Goal: Communication & Community: Answer question/provide support

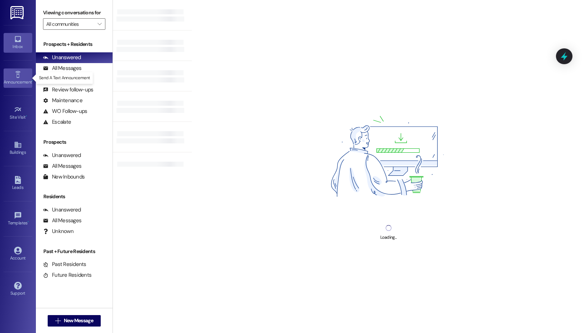
click at [17, 78] on div "Announcement •" at bounding box center [18, 81] width 36 height 7
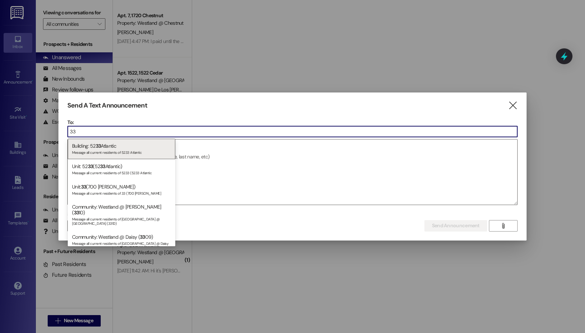
type input "3"
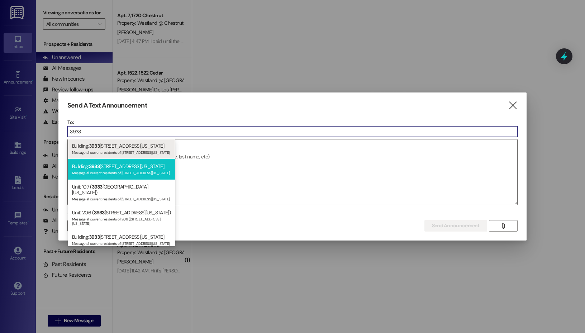
type input "3933"
click at [132, 162] on div "Building: [STREET_ADDRESS][US_STATE] Message all current residents of [STREET_A…" at bounding box center [122, 169] width 108 height 20
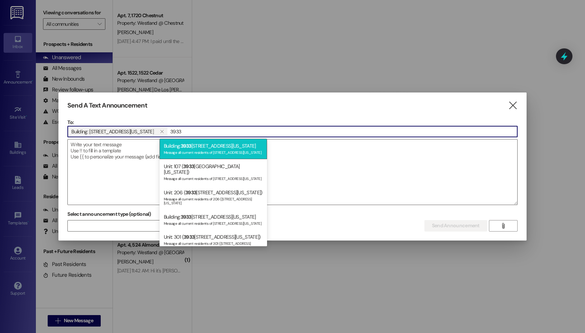
type input "3933"
click at [204, 151] on div "Message all current residents of [STREET_ADDRESS][US_STATE]" at bounding box center [213, 152] width 99 height 6
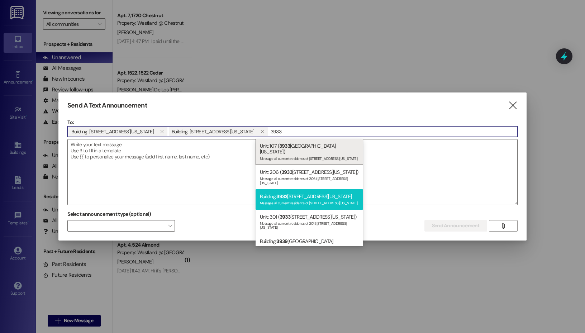
type input "3933"
click at [329, 189] on div "Building: [STREET_ADDRESS][US_STATE] Message all current residents of [STREET_A…" at bounding box center [310, 199] width 108 height 20
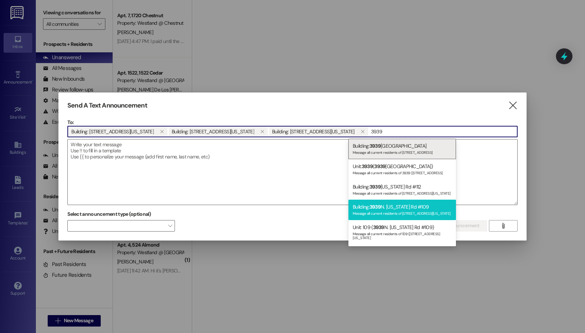
type input "3939"
click at [420, 203] on div "Building: [STREET_ADDRESS][US_STATE] Message all current residents of [STREET_A…" at bounding box center [402, 210] width 108 height 20
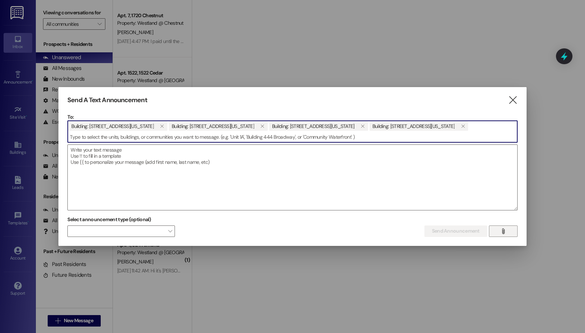
click at [502, 228] on icon "" at bounding box center [502, 231] width 5 height 6
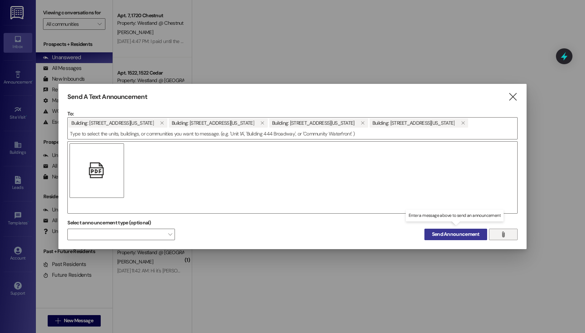
click at [450, 230] on span "Send Announcement" at bounding box center [456, 234] width 48 height 8
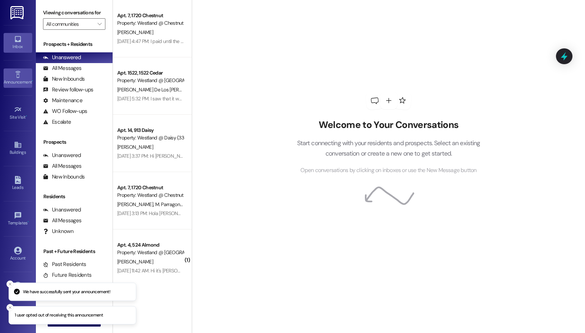
click at [16, 79] on div "Announcement •" at bounding box center [18, 81] width 36 height 7
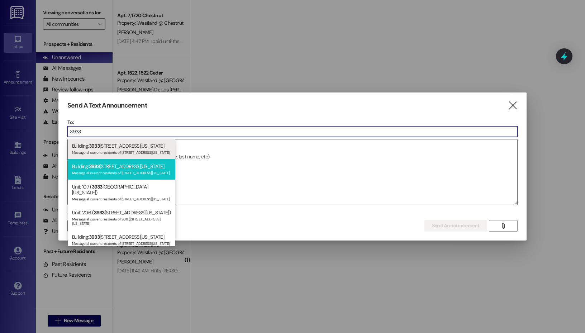
type input "3933"
click at [125, 166] on div "Building: [STREET_ADDRESS][US_STATE] Message all current residents of [STREET_A…" at bounding box center [122, 169] width 108 height 20
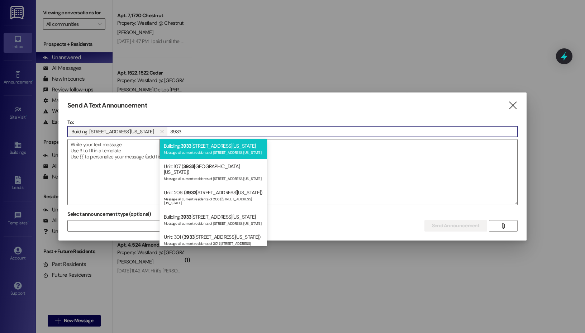
type input "3933"
click at [214, 148] on div "Building: [STREET_ADDRESS][US_STATE] Message all current residents of [STREET_A…" at bounding box center [213, 149] width 108 height 20
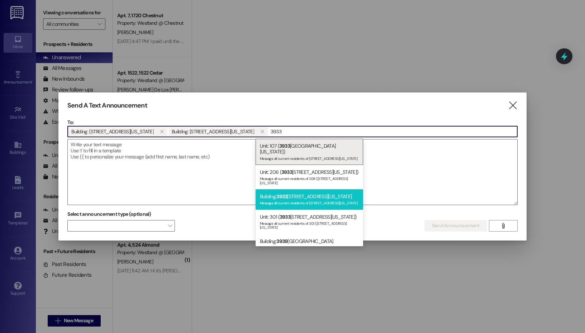
type input "3933"
click at [316, 189] on div "Building: [STREET_ADDRESS][US_STATE] Message all current residents of [STREET_A…" at bounding box center [310, 199] width 108 height 20
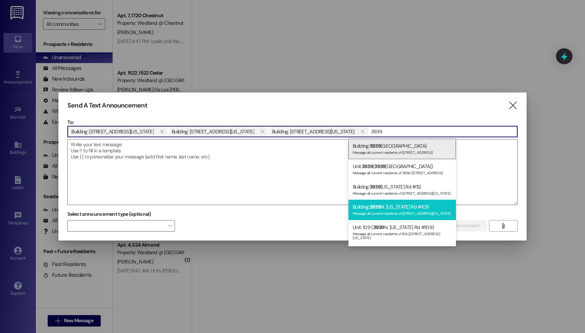
type input "3939"
click at [404, 209] on div "Building: [STREET_ADDRESS][US_STATE] Message all current residents of [STREET_A…" at bounding box center [402, 210] width 108 height 20
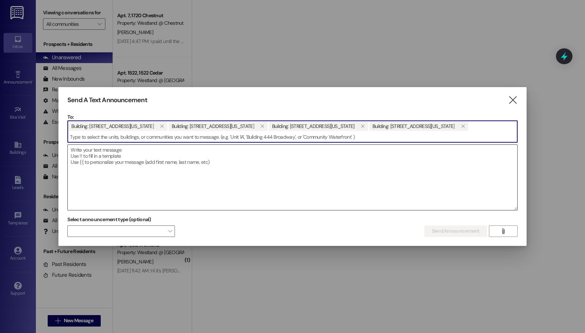
click at [286, 178] on textarea at bounding box center [292, 177] width 449 height 65
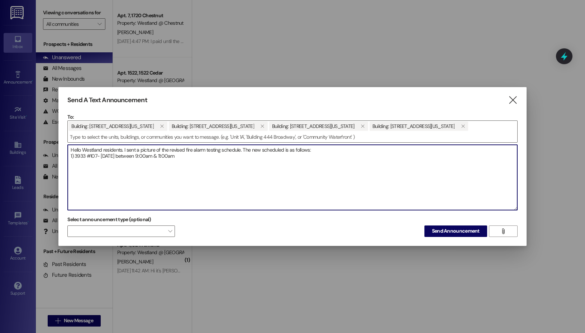
drag, startPoint x: 202, startPoint y: 150, endPoint x: 75, endPoint y: 153, distance: 126.5
click at [75, 153] on textarea "Hello Westland residents. I sent a picture of the revised fire alarm testing sc…" at bounding box center [292, 177] width 449 height 65
click at [200, 151] on textarea "Hello Westland residents. I sent a picture of the revised fire alarm testing sc…" at bounding box center [292, 177] width 449 height 65
paste textarea "3933 #107- [DATE] between 9:00am & 11:00am"
click at [98, 158] on textarea "Hello Westland residents. I sent a picture of the revised fire alarm testing sc…" at bounding box center [292, 177] width 449 height 65
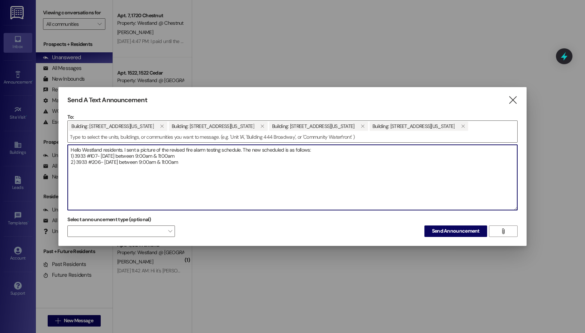
click at [239, 157] on textarea "Hello Westland residents. I sent a picture of the revised fire alarm testing sc…" at bounding box center [292, 177] width 449 height 65
paste textarea "3933 #107- [DATE] between 9:00am & 11:00am"
drag, startPoint x: 99, startPoint y: 163, endPoint x: 92, endPoint y: 163, distance: 7.2
click at [92, 163] on textarea "Hello Westland residents. I sent a picture of the revised fire alarm testing sc…" at bounding box center [292, 177] width 449 height 65
click at [112, 164] on textarea "Hello Westland residents. I sent a picture of the revised fire alarm testing sc…" at bounding box center [292, 177] width 449 height 65
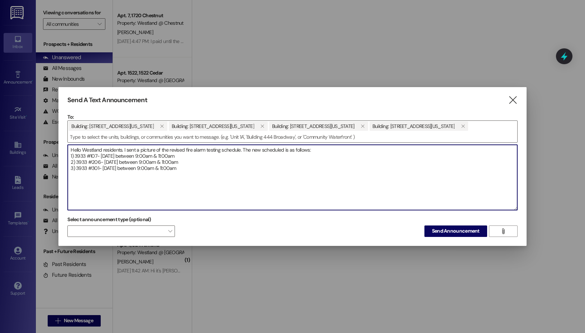
click at [112, 164] on textarea "Hello Westland residents. I sent a picture of the revised fire alarm testing sc…" at bounding box center [292, 177] width 449 height 65
click at [130, 163] on textarea "Hello Westland residents. I sent a picture of the revised fire alarm testing sc…" at bounding box center [292, 177] width 449 height 65
click at [222, 165] on textarea "Hello Westland residents. I sent a picture of the revised fire alarm testing sc…" at bounding box center [292, 177] width 449 height 65
paste textarea "3933 #107- [DATE] between 9:00am & 11:00am"
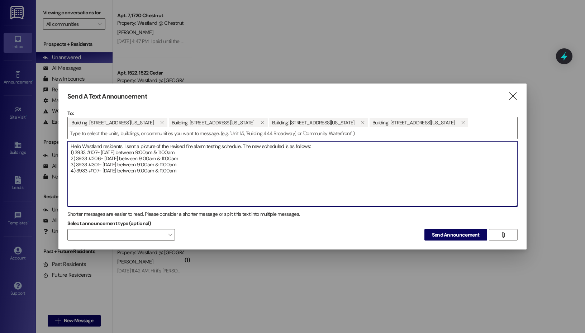
click at [86, 165] on textarea "Hello Westland residents. I sent a picture of the revised fire alarm testing sc…" at bounding box center [292, 173] width 449 height 65
click at [98, 165] on textarea "Hello Westland residents. I sent a picture of the revised fire alarm testing sc…" at bounding box center [292, 173] width 449 height 65
click at [109, 165] on textarea "Hello Westland residents. I sent a picture of the revised fire alarm testing sc…" at bounding box center [292, 173] width 449 height 65
click at [132, 167] on textarea "Hello Westland residents. I sent a picture of the revised fire alarm testing sc…" at bounding box center [292, 173] width 449 height 65
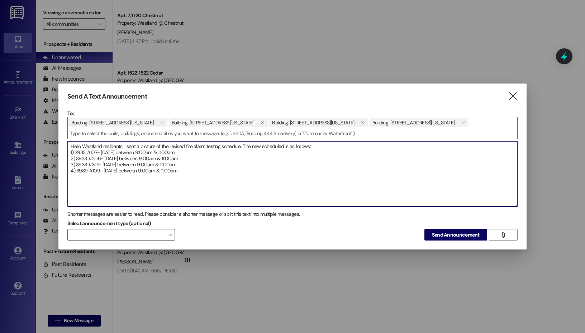
click at [205, 166] on textarea "Hello Westland residents. I sent a picture of the revised fire alarm testing sc…" at bounding box center [292, 173] width 449 height 65
drag, startPoint x: 175, startPoint y: 165, endPoint x: 160, endPoint y: 164, distance: 14.8
click at [160, 164] on textarea "Hello Westland residents. I sent a picture of the revised fire alarm testing sc…" at bounding box center [292, 173] width 449 height 65
drag, startPoint x: 202, startPoint y: 167, endPoint x: 180, endPoint y: 168, distance: 22.2
click at [180, 168] on textarea "Hello Westland residents. I sent a picture of the revised fire alarm testing sc…" at bounding box center [292, 173] width 449 height 65
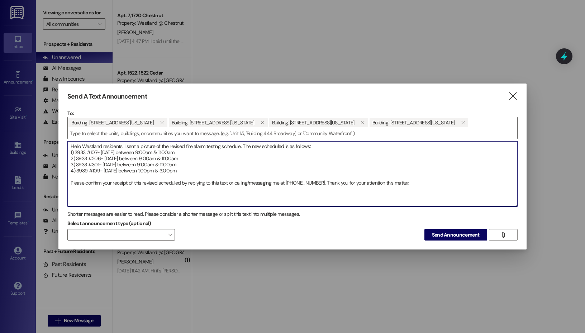
click at [393, 178] on textarea "Hello Westland residents. I sent a picture of the revised fire alarm testing sc…" at bounding box center [292, 173] width 449 height 65
click at [181, 178] on textarea "Hello Westland residents. I sent a picture of the revised fire alarm testing sc…" at bounding box center [292, 173] width 449 height 65
click at [316, 178] on textarea "Hello Westland residents. I sent a picture of the revised fire alarm testing sc…" at bounding box center [292, 173] width 449 height 65
click at [318, 141] on textarea "Hello Westland residents. I sent a picture of the revised fire alarm testing sc…" at bounding box center [292, 173] width 449 height 65
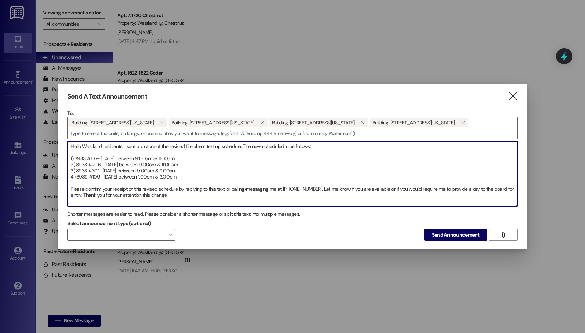
click at [269, 141] on textarea "Hello Westland residents. I sent a picture of the revised fire alarm testing sc…" at bounding box center [292, 173] width 449 height 65
click at [270, 141] on textarea "Hello Westland residents. I sent a picture of the revised fire alarm testing sc…" at bounding box center [292, 173] width 449 height 65
click at [209, 158] on textarea "Hello Westland residents. I sent a picture of the revised fire alarm testing sc…" at bounding box center [292, 173] width 449 height 65
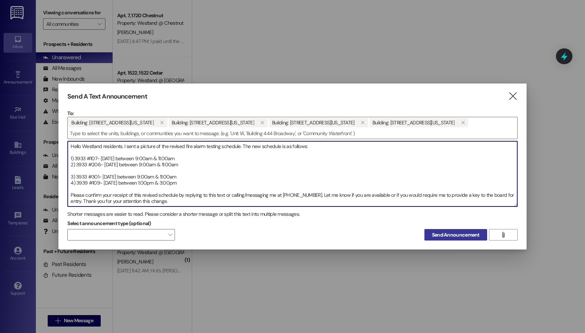
type textarea "Hello Westland residents. I sent a picture of the revised fire alarm testing sc…"
click at [453, 231] on span "Send Announcement" at bounding box center [456, 235] width 48 height 8
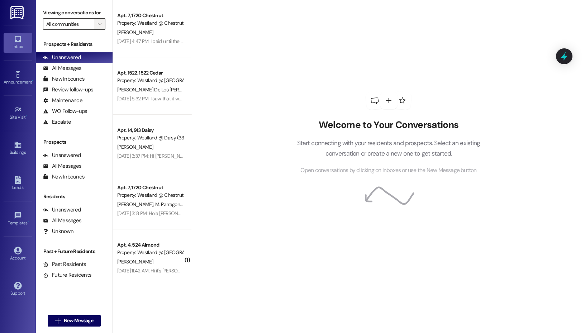
click at [103, 26] on button "" at bounding box center [99, 23] width 11 height 11
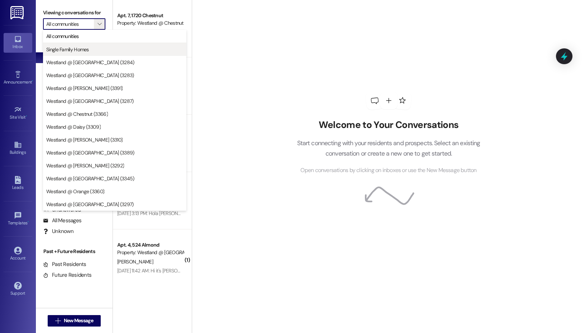
click at [103, 45] on button "Single Family Homes" at bounding box center [114, 49] width 143 height 13
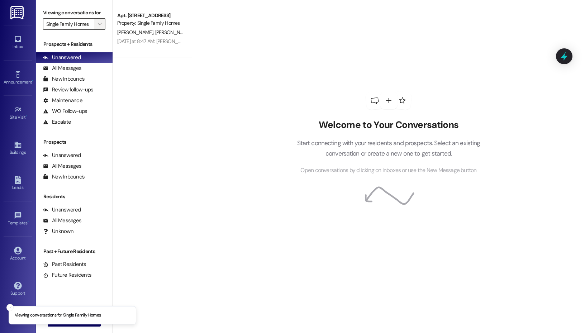
click at [102, 25] on span "" at bounding box center [99, 23] width 7 height 11
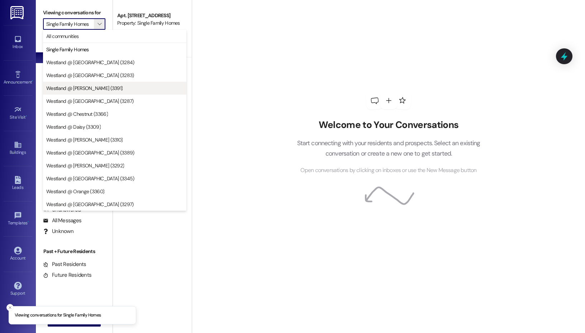
click at [95, 86] on span "Westland @ [PERSON_NAME] (3391)" at bounding box center [84, 88] width 76 height 7
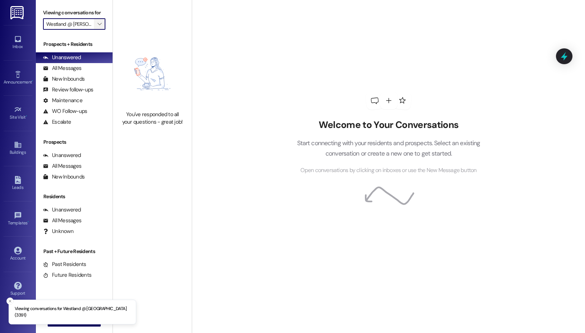
click at [97, 27] on span "" at bounding box center [99, 23] width 7 height 11
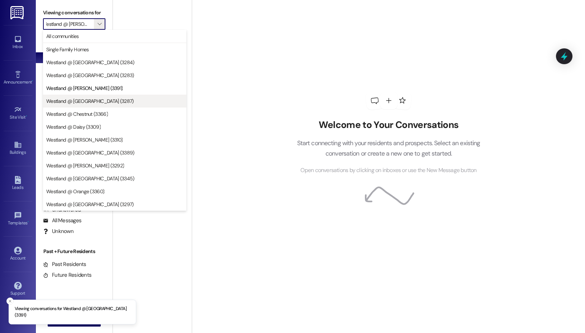
click at [87, 98] on span "Westland @ [GEOGRAPHIC_DATA] (3287)" at bounding box center [89, 100] width 87 height 7
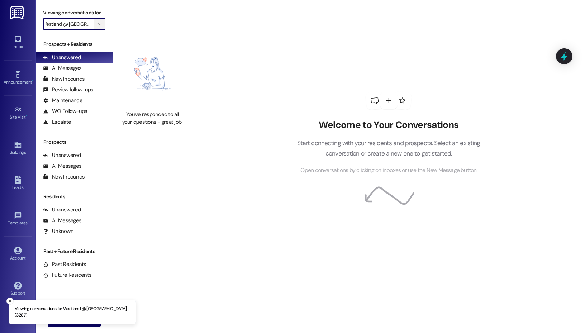
click at [97, 28] on span "" at bounding box center [99, 23] width 7 height 11
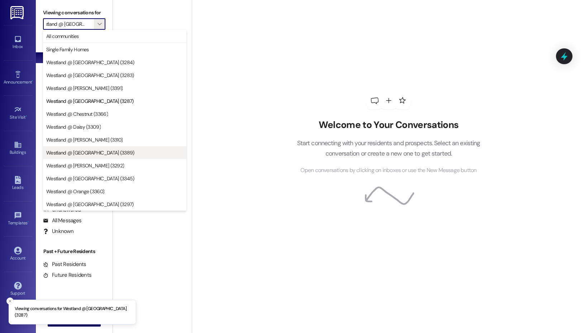
click at [89, 153] on span "Westland @ [GEOGRAPHIC_DATA] (3389)" at bounding box center [90, 152] width 88 height 7
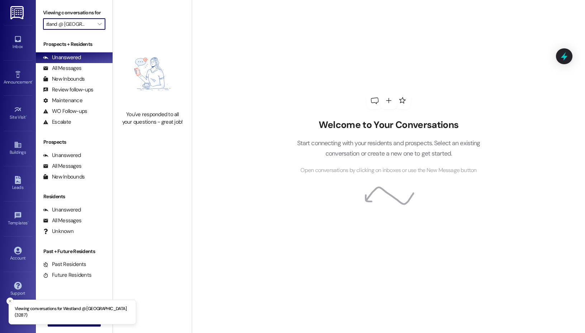
type input "Westland @ [GEOGRAPHIC_DATA] (3389)"
click at [98, 28] on span "" at bounding box center [99, 23] width 7 height 11
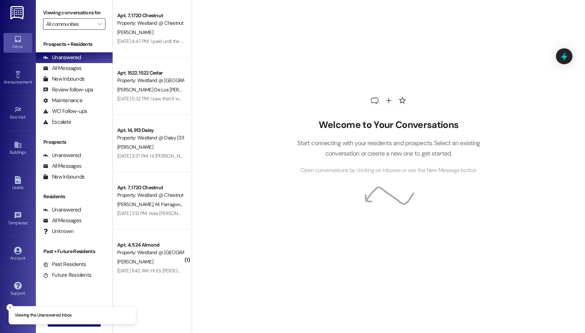
click at [88, 23] on input "All communities" at bounding box center [70, 23] width 48 height 11
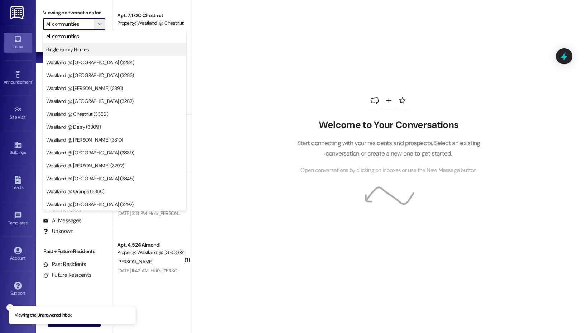
click at [110, 51] on span "Single Family Homes" at bounding box center [114, 49] width 137 height 7
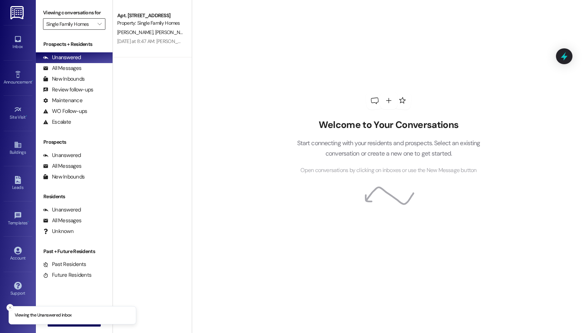
click at [92, 27] on input "Single Family Homes" at bounding box center [70, 23] width 48 height 11
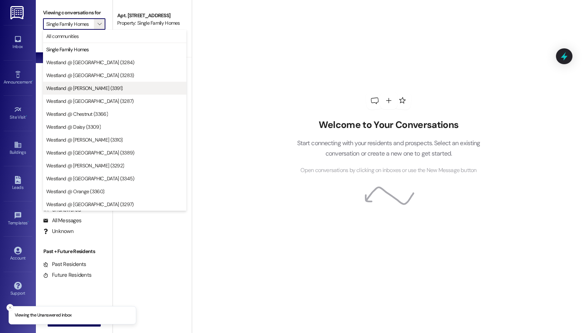
click at [89, 86] on span "Westland @ [PERSON_NAME] (3391)" at bounding box center [84, 88] width 76 height 7
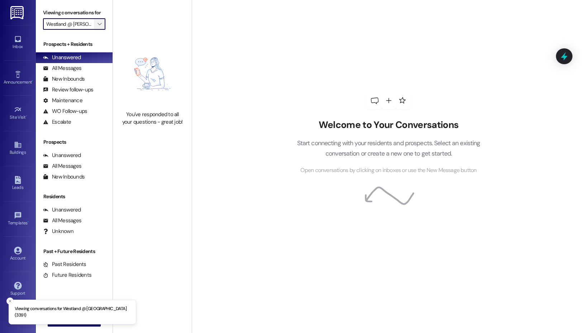
click at [94, 23] on button "" at bounding box center [99, 23] width 11 height 11
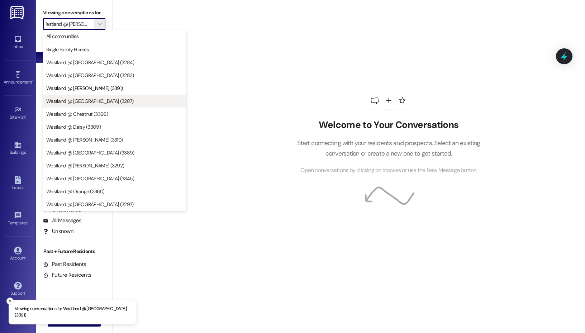
click at [94, 101] on span "Westland @ [GEOGRAPHIC_DATA] (3287)" at bounding box center [89, 100] width 87 height 7
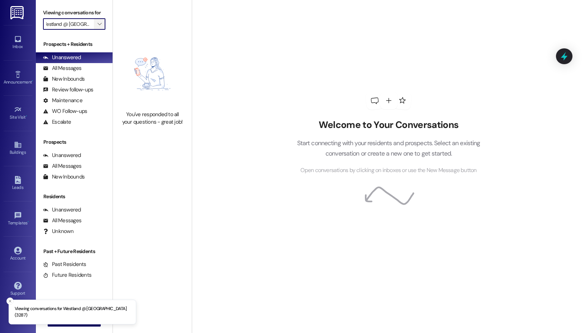
click at [96, 26] on span "" at bounding box center [99, 23] width 7 height 11
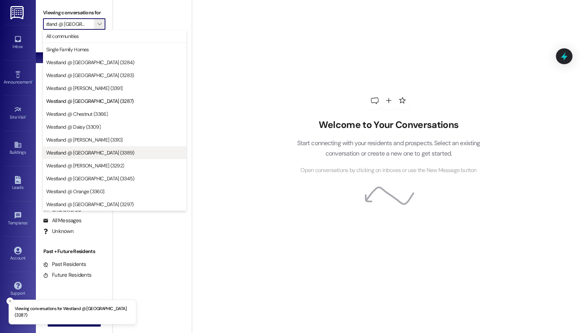
click at [77, 157] on button "Westland @ [GEOGRAPHIC_DATA] (3389)" at bounding box center [114, 152] width 143 height 13
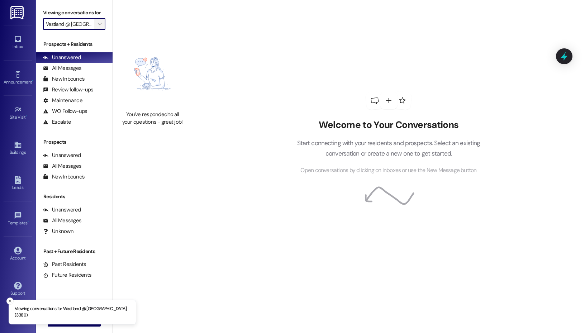
click at [96, 23] on span "" at bounding box center [99, 23] width 7 height 11
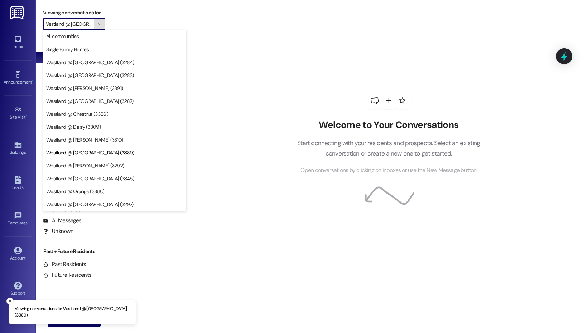
scroll to position [0, 2]
click at [103, 90] on span "Westland @ [PERSON_NAME] (3391)" at bounding box center [114, 88] width 137 height 7
type input "Westland @ [PERSON_NAME] (3391)"
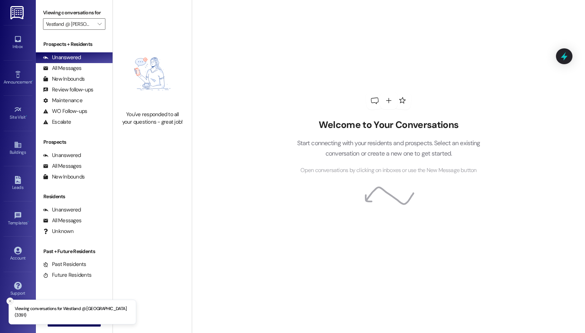
click at [8, 303] on icon "Close toast" at bounding box center [10, 301] width 4 height 4
click at [61, 319] on span " New Message" at bounding box center [74, 321] width 41 height 8
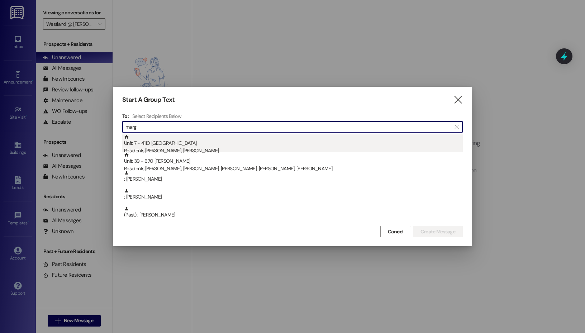
type input "marg"
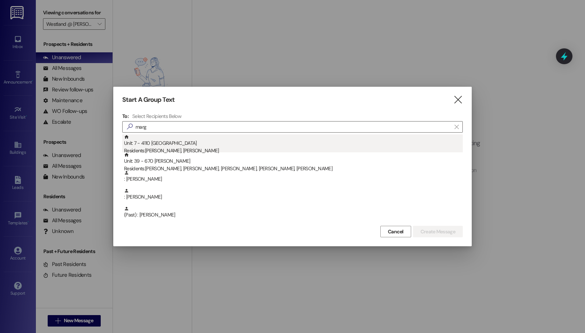
click at [196, 151] on div "Residents: Margaret Ann Watson, Roy Carlton Watson" at bounding box center [293, 151] width 339 height 8
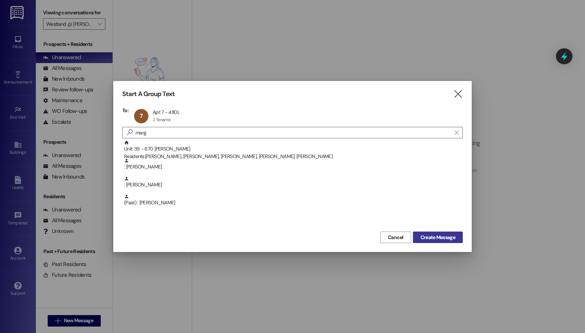
click at [430, 233] on button "Create Message" at bounding box center [438, 237] width 50 height 11
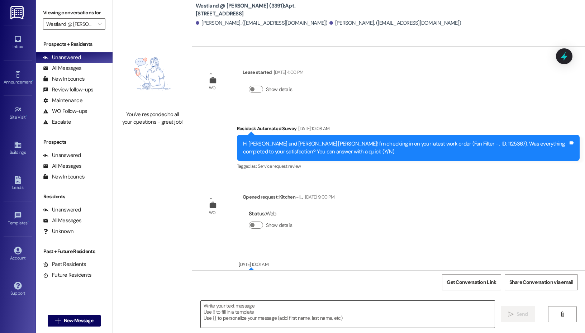
scroll to position [16313, 0]
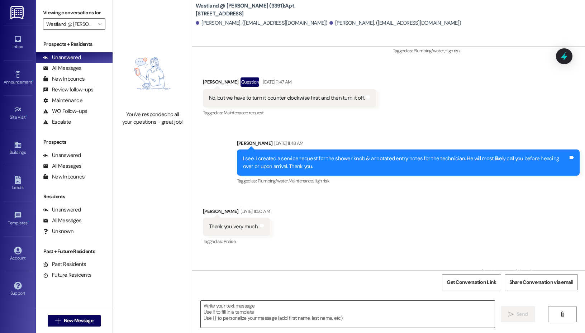
click at [267, 313] on textarea at bounding box center [348, 314] width 294 height 27
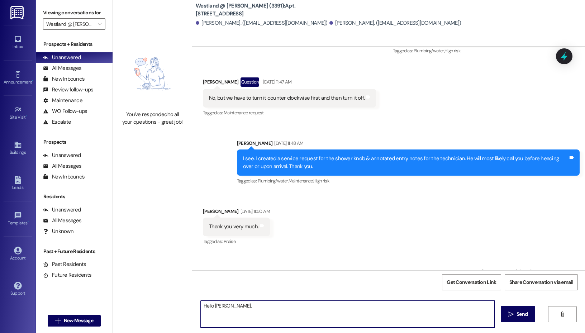
click at [207, 305] on textarea "Hello Margaret." at bounding box center [348, 314] width 294 height 27
click at [286, 305] on textarea "Good morning, Margaret." at bounding box center [348, 314] width 294 height 27
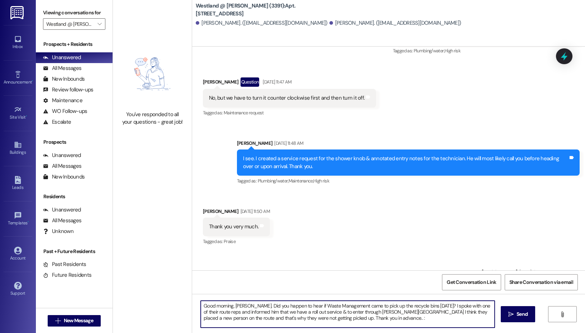
type textarea "Good morning, Margaret. Did you happen to hear if Waste Management came to pick…"
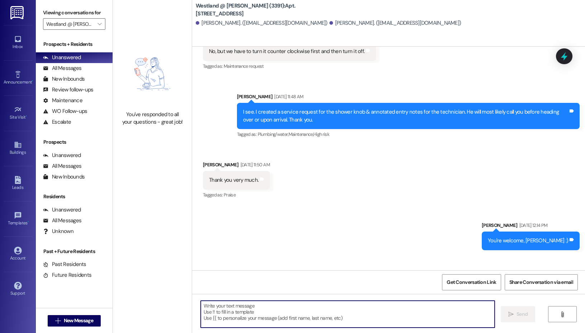
scroll to position [16378, 0]
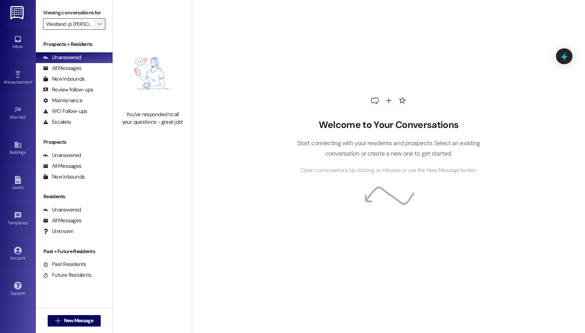
click at [99, 25] on icon "" at bounding box center [99, 24] width 4 height 6
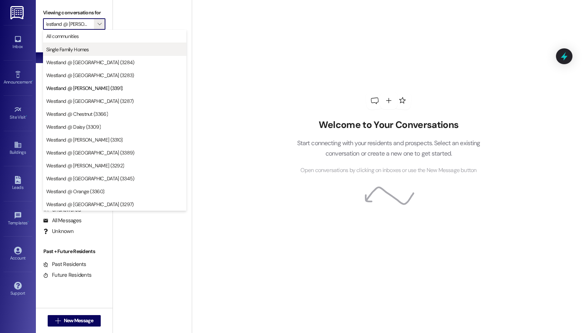
click at [96, 51] on span "Single Family Homes" at bounding box center [114, 49] width 137 height 7
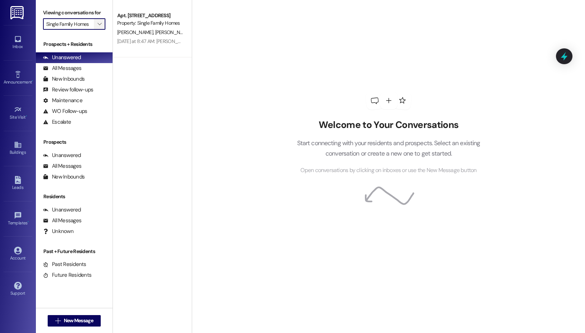
click at [95, 27] on button "" at bounding box center [99, 23] width 11 height 11
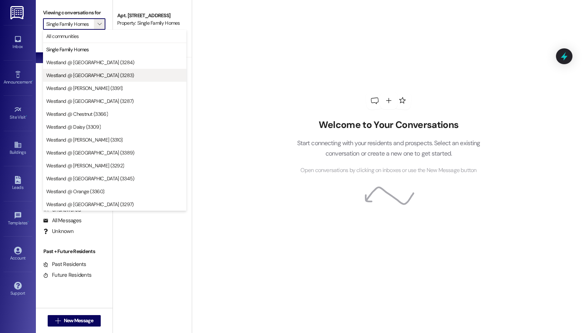
click at [91, 81] on button "Westland @ [GEOGRAPHIC_DATA] (3283)" at bounding box center [114, 75] width 143 height 13
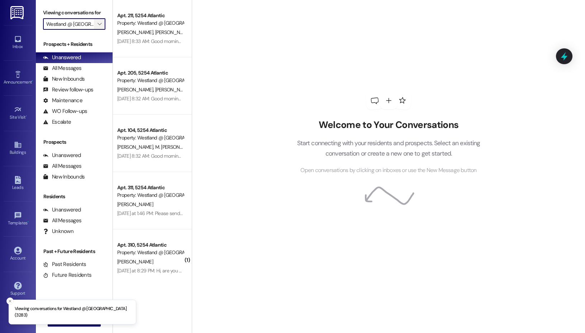
click at [96, 27] on span "" at bounding box center [99, 23] width 7 height 11
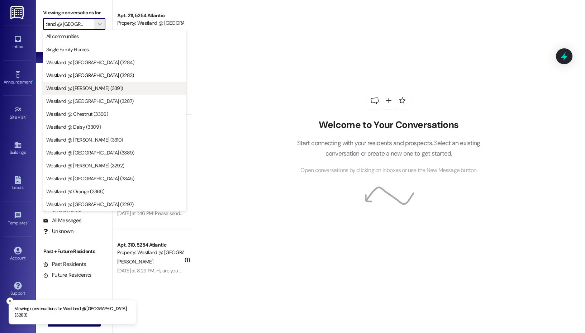
click at [94, 92] on button "Westland @ [PERSON_NAME] (3391)" at bounding box center [114, 88] width 143 height 13
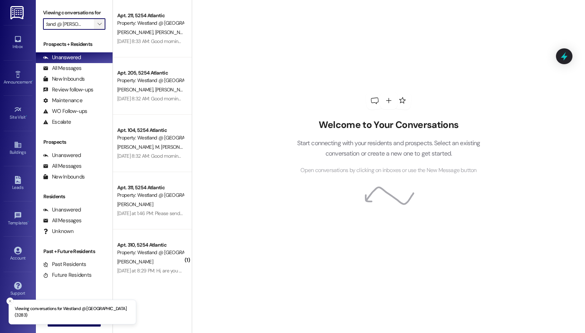
scroll to position [0, 4]
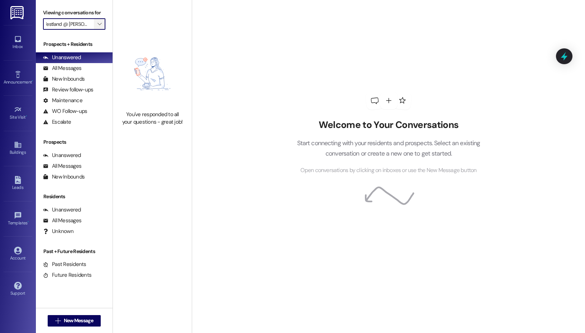
click at [103, 26] on button "" at bounding box center [99, 23] width 11 height 11
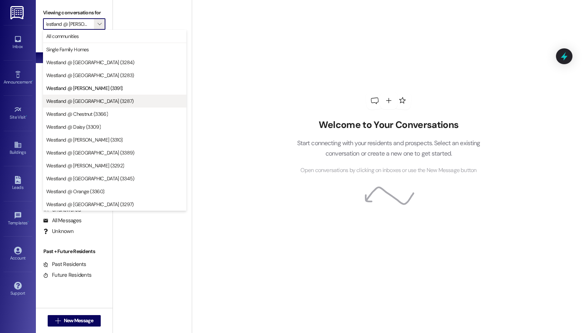
click at [114, 101] on span "Westland @ [GEOGRAPHIC_DATA] (3287)" at bounding box center [114, 100] width 137 height 7
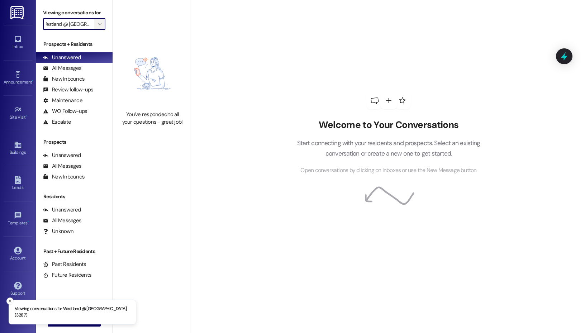
click at [103, 22] on button "" at bounding box center [99, 23] width 11 height 11
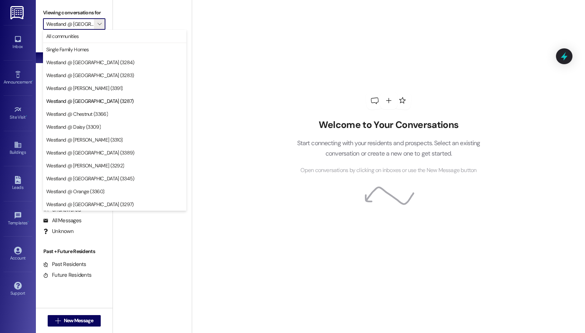
click at [127, 13] on div "You've responded to all your questions - great job!" at bounding box center [152, 83] width 79 height 167
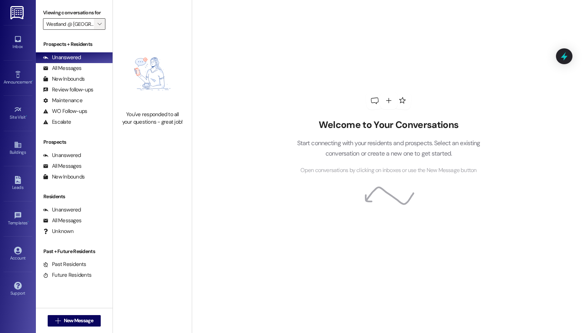
click at [100, 23] on icon "" at bounding box center [99, 24] width 4 height 6
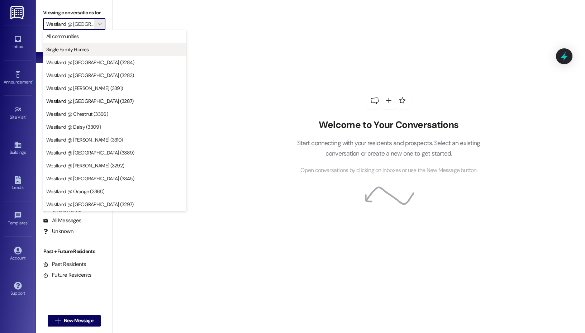
click at [92, 47] on span "Single Family Homes" at bounding box center [114, 49] width 137 height 7
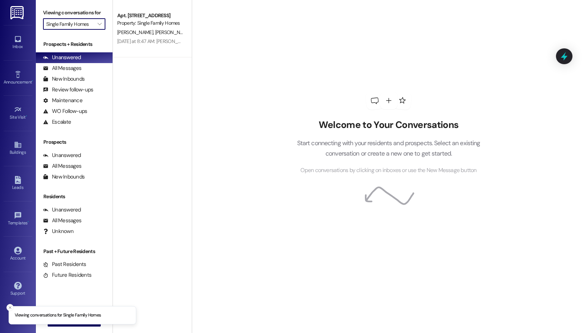
click at [85, 23] on input "Single Family Homes" at bounding box center [70, 23] width 48 height 11
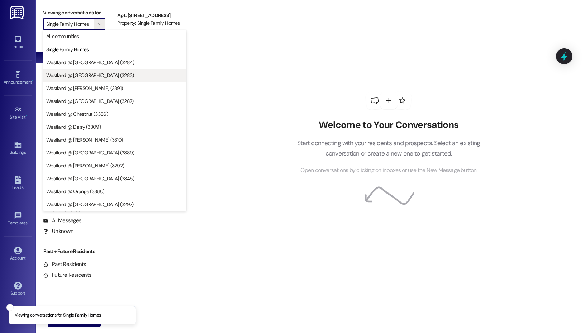
click at [92, 73] on span "Westland @ [GEOGRAPHIC_DATA] (3283)" at bounding box center [90, 75] width 88 height 7
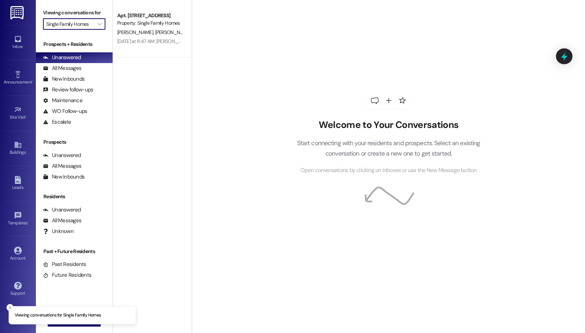
type input "Westland @ [GEOGRAPHIC_DATA] (3283)"
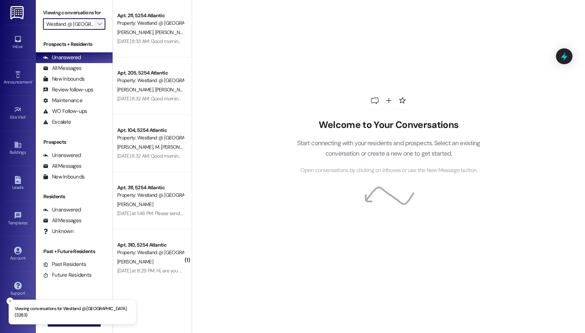
click at [101, 24] on icon "" at bounding box center [99, 24] width 4 height 6
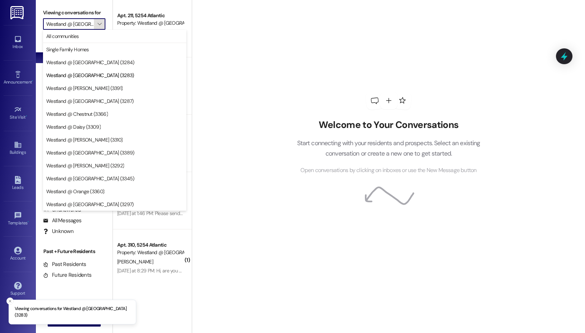
scroll to position [0, 10]
click at [98, 41] on button "All communities" at bounding box center [114, 36] width 143 height 13
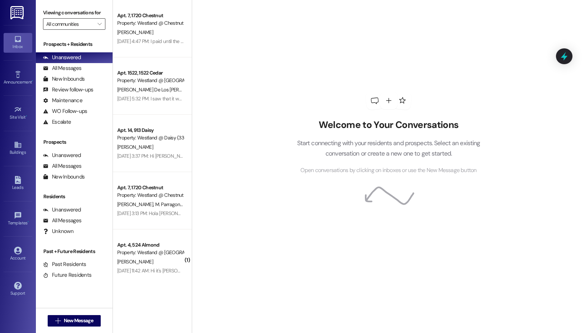
click at [84, 25] on input "All communities" at bounding box center [70, 23] width 48 height 11
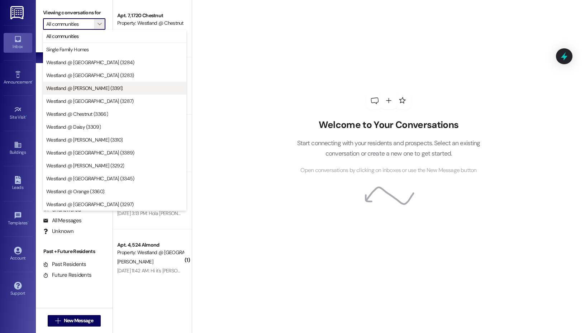
click at [101, 85] on span "Westland @ [PERSON_NAME] (3391)" at bounding box center [114, 88] width 137 height 7
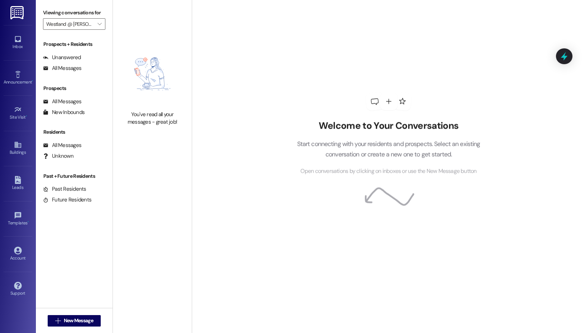
type input "Westland @ [PERSON_NAME] (3391)"
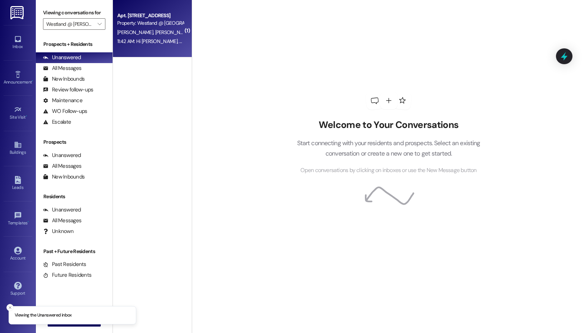
click at [155, 37] on div "11:42 AM: Hi Elizabeth, Yes, they did. I went outside to check all 4 of the bin…" at bounding box center [150, 41] width 68 height 9
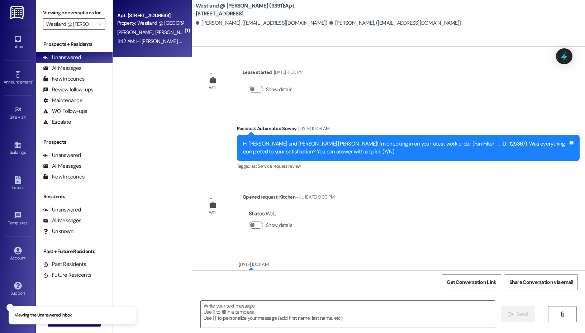
scroll to position [16454, 0]
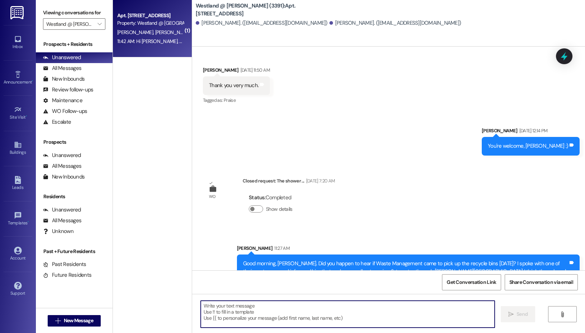
click at [228, 305] on textarea at bounding box center [348, 314] width 294 height 27
click at [231, 307] on textarea "Hi Margaret. I appreciate this feedback." at bounding box center [348, 314] width 294 height 27
click at [328, 306] on textarea "Hi Margaret. I greatly appreciate this feedback." at bounding box center [348, 314] width 294 height 27
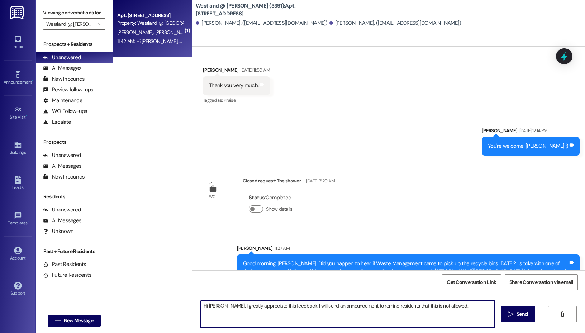
click at [479, 309] on textarea "Hi Margaret. I greatly appreciate this feedback. I will send an announcement to…" at bounding box center [348, 314] width 294 height 27
click at [463, 307] on textarea "Hi Margaret. I greatly appreciate this feedback. I will send an announcement to…" at bounding box center [348, 314] width 294 height 27
type textarea "Hi Margaret. I greatly appreciate this feedback. I will send an announcement to…"
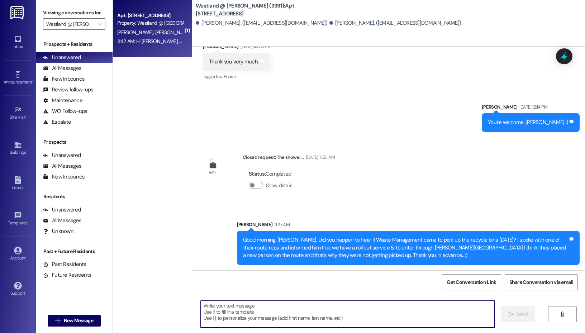
scroll to position [16504, 0]
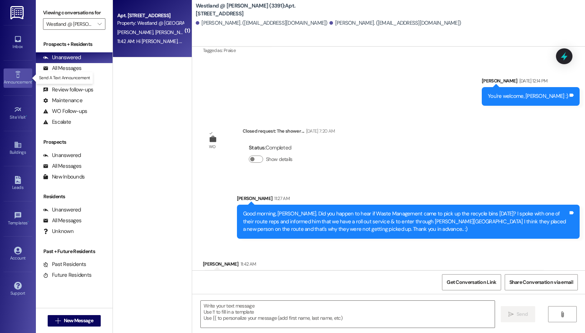
click at [6, 79] on div "Announcement •" at bounding box center [18, 81] width 36 height 7
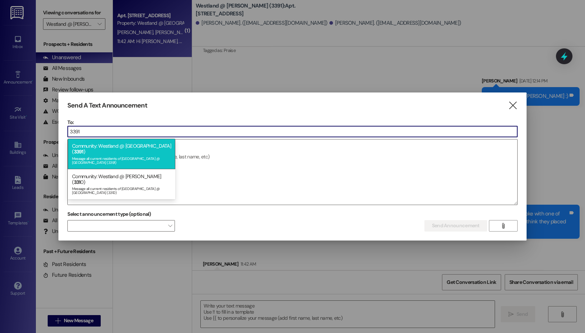
type input "3391"
click at [131, 147] on div "Community: Westland @ Bixby ( 3391 ) Message all current residents of Westland …" at bounding box center [122, 154] width 108 height 30
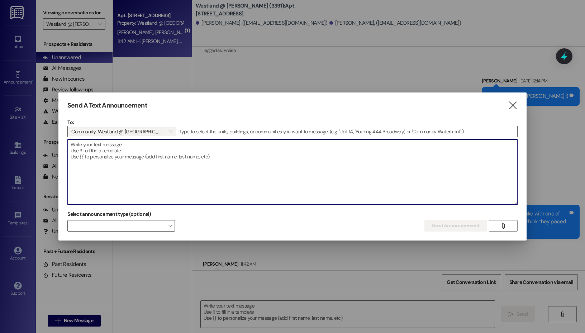
click at [133, 163] on textarea at bounding box center [292, 171] width 449 height 65
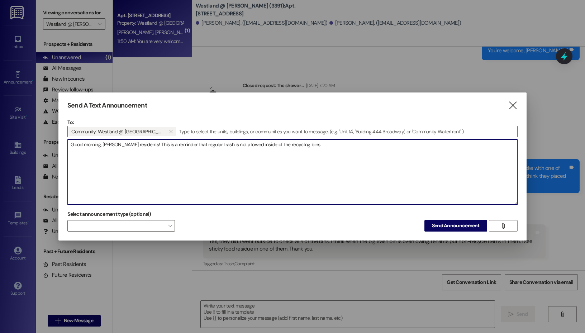
scroll to position [16553, 0]
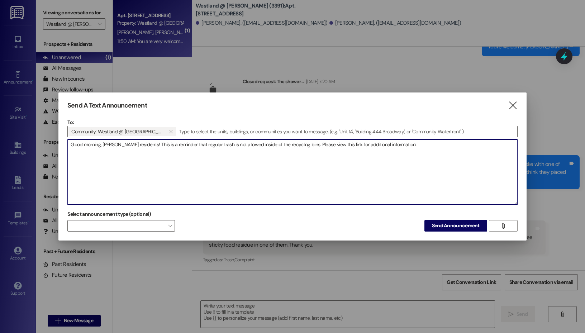
paste textarea "https://www.longbeach.gov/lbrecycles/recycling/recycling-guidelines/"
type textarea "Good morning, Bixby residents! This is a reminder that regular trash is not all…"
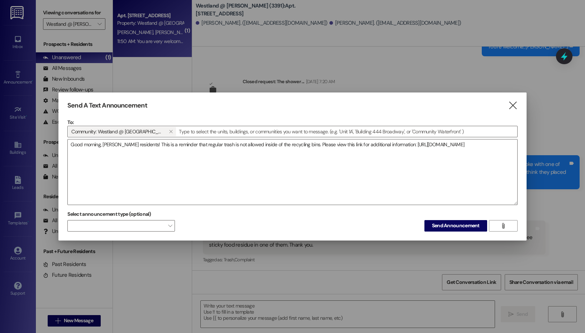
click at [436, 232] on div "Send A Text Announcement  To: Community: Westland @ Bixby (3391)   Drop imag…" at bounding box center [292, 166] width 468 height 148
click at [441, 225] on span "Send Announcement" at bounding box center [456, 226] width 48 height 8
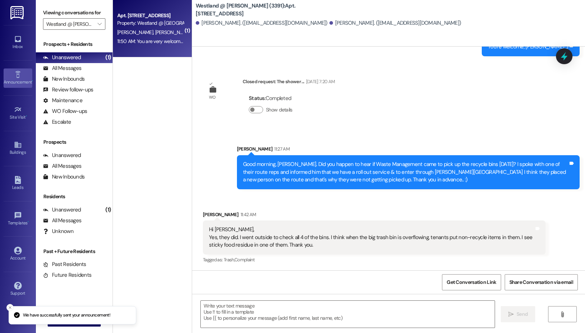
click at [27, 83] on div "Announcement •" at bounding box center [18, 81] width 36 height 7
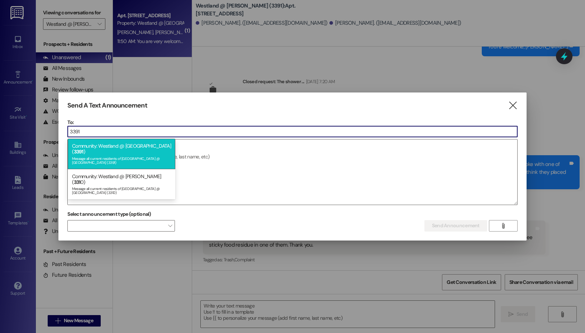
type input "3391"
click at [120, 155] on div "Message all current residents of [GEOGRAPHIC_DATA] @ [GEOGRAPHIC_DATA] (3391)" at bounding box center [121, 160] width 99 height 10
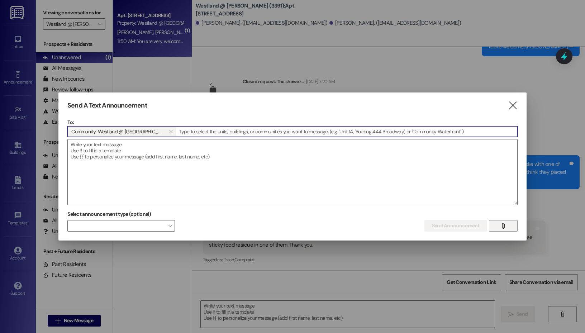
click at [498, 221] on button "" at bounding box center [503, 225] width 29 height 11
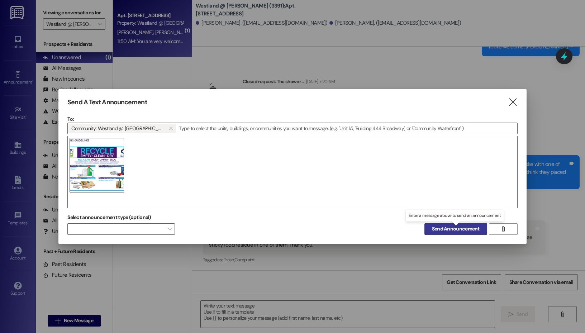
click at [476, 230] on span "Send Announcement" at bounding box center [456, 229] width 48 height 8
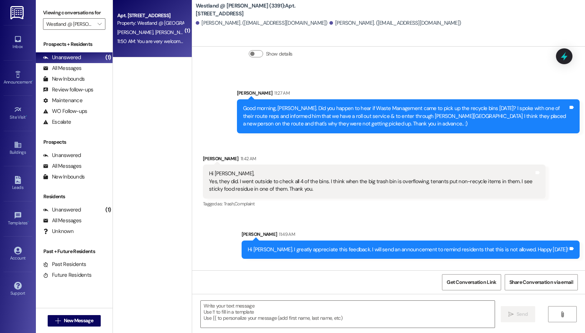
scroll to position [16612, 0]
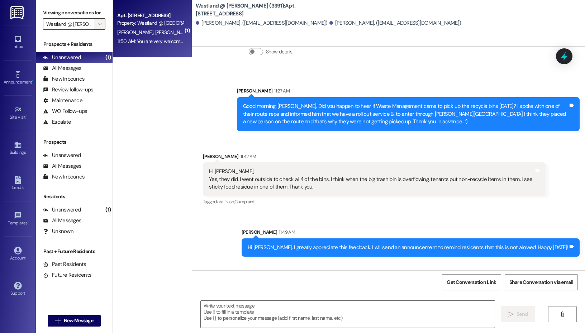
click at [94, 25] on button "" at bounding box center [99, 23] width 11 height 11
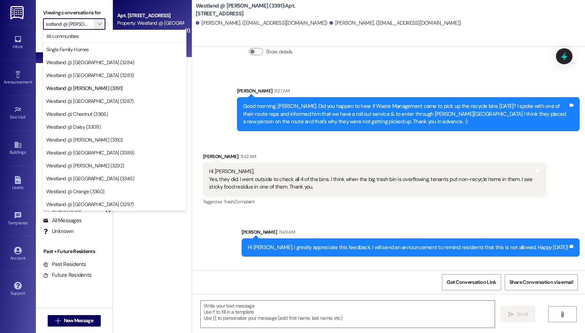
scroll to position [0, 0]
click at [172, 219] on div "( 1 ) Apt. 7, 4110 Long Beach Property: Westland @ Bixby (3391) R. Watson M. Wa…" at bounding box center [152, 141] width 79 height 282
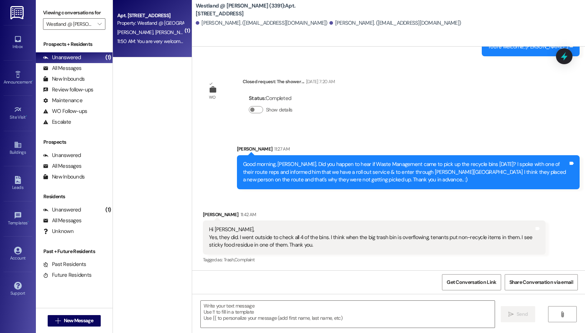
scroll to position [16732, 0]
